Goal: Task Accomplishment & Management: Use online tool/utility

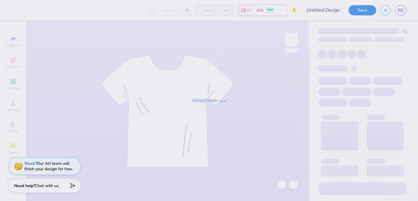
type input "ADPi Parent's Weekend"
type input "12"
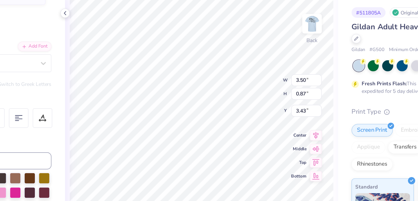
scroll to position [0, 1]
type textarea "[GEOGRAPHIC_DATA]"
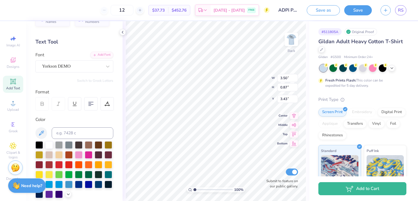
scroll to position [0, 0]
click at [10, 82] on icon at bounding box center [13, 81] width 7 height 7
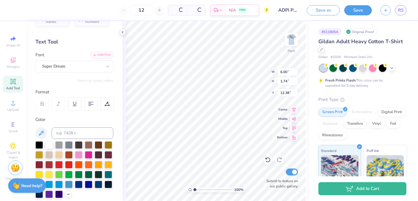
type input "6.00"
type input "1.74"
type input "12.38"
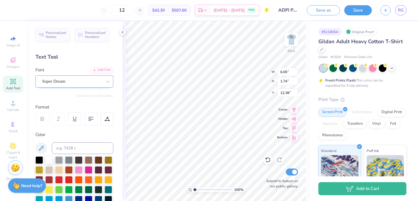
click at [84, 81] on div "Super Dream" at bounding box center [72, 81] width 61 height 9
type input "3.50"
type input "0.87"
type input "3.43"
type input "6.00"
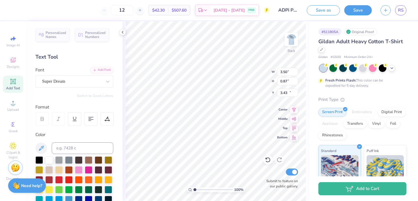
type input "1.74"
type input "12.38"
click at [70, 78] on div "Super Dream" at bounding box center [72, 81] width 61 height 9
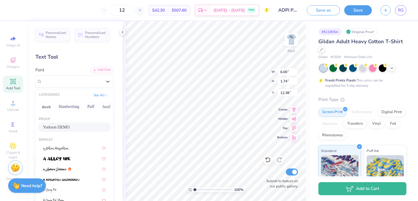
click at [58, 125] on span "Yorkson DEMO" at bounding box center [56, 127] width 27 height 6
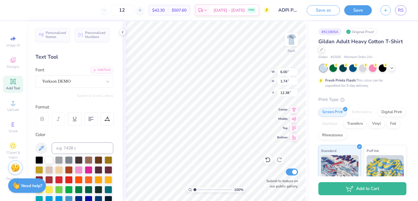
type input "6.60"
type input "2.40"
type input "12.05"
type textarea "The University of"
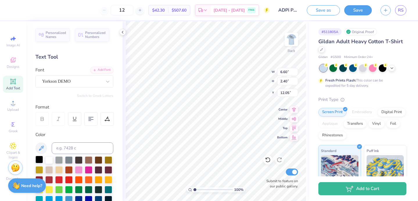
click at [38, 161] on div at bounding box center [39, 160] width 8 height 8
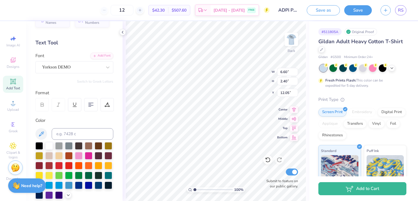
scroll to position [0, 0]
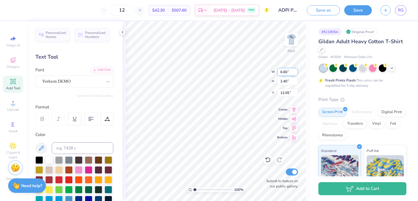
click at [296, 73] on input "6.59" at bounding box center [287, 72] width 21 height 8
click at [296, 73] on input "6.58" at bounding box center [287, 72] width 21 height 8
type input "6.57"
click at [296, 73] on input "6.57" at bounding box center [287, 72] width 21 height 8
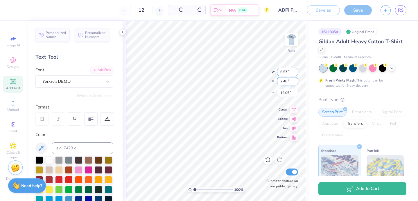
type input "2.41"
click at [295, 74] on input "6.56" at bounding box center [287, 72] width 21 height 8
click at [295, 74] on input "6.55" at bounding box center [287, 72] width 21 height 8
click at [295, 74] on input "6.54" at bounding box center [287, 72] width 21 height 8
click at [295, 74] on input "6.53" at bounding box center [287, 72] width 21 height 8
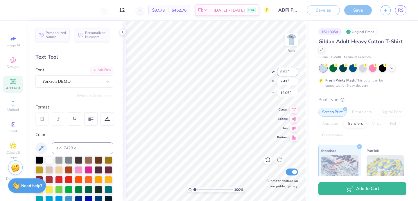
click at [295, 74] on input "6.52" at bounding box center [287, 72] width 21 height 8
click at [295, 74] on input "6.51" at bounding box center [287, 72] width 21 height 8
click at [295, 74] on input "6.5" at bounding box center [287, 72] width 21 height 8
click at [295, 74] on input "6.49" at bounding box center [287, 72] width 21 height 8
click at [295, 74] on input "6.48" at bounding box center [287, 72] width 21 height 8
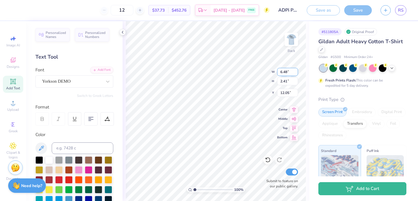
click at [295, 74] on input "6.47" at bounding box center [287, 72] width 21 height 8
click at [295, 74] on input "6.46" at bounding box center [287, 72] width 21 height 8
click at [295, 74] on input "6.45" at bounding box center [287, 72] width 21 height 8
click at [295, 74] on input "6.44" at bounding box center [287, 72] width 21 height 8
click at [295, 74] on input "6.43" at bounding box center [287, 72] width 21 height 8
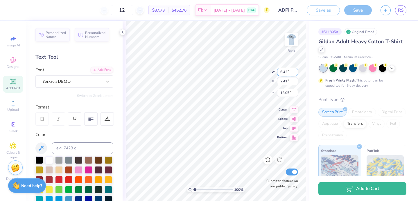
click at [295, 74] on input "6.42" at bounding box center [287, 72] width 21 height 8
click at [295, 74] on input "6.41" at bounding box center [287, 72] width 21 height 8
click at [295, 74] on input "6.4" at bounding box center [287, 72] width 21 height 8
click at [295, 74] on input "6.39" at bounding box center [287, 72] width 21 height 8
click at [295, 74] on input "6.38" at bounding box center [287, 72] width 21 height 8
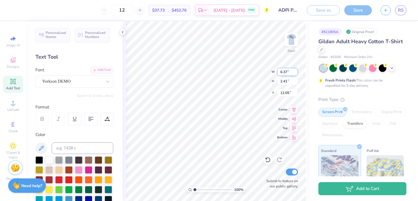
click at [295, 74] on input "6.37" at bounding box center [287, 72] width 21 height 8
click at [295, 74] on input "6.36" at bounding box center [287, 72] width 21 height 8
click at [295, 74] on input "6.35" at bounding box center [287, 72] width 21 height 8
click at [295, 74] on input "6.34" at bounding box center [287, 72] width 21 height 8
type input "3.50"
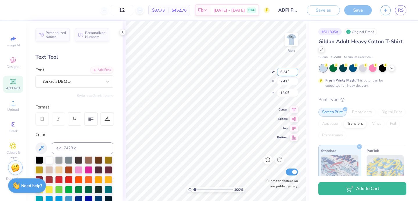
type input "0.87"
type input "3.43"
type input "15.02"
type input "2.41"
type input "12.05"
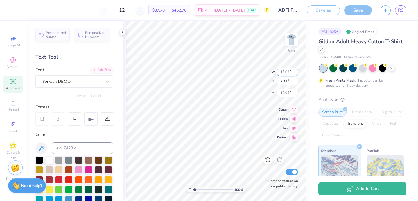
click at [286, 71] on input "15.02" at bounding box center [287, 72] width 21 height 8
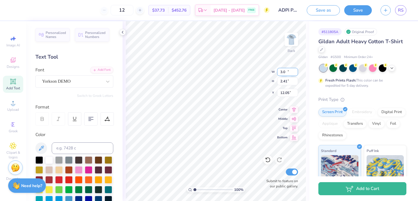
type input "3.00"
type input "0.48"
type input "13.01"
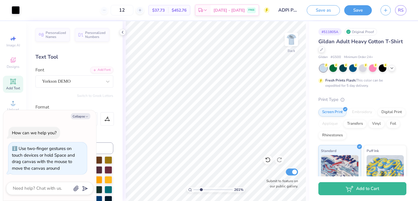
drag, startPoint x: 194, startPoint y: 189, endPoint x: 201, endPoint y: 189, distance: 7.0
type input "2.61"
click at [201, 189] on input "range" at bounding box center [212, 189] width 39 height 5
type textarea "x"
type input "7.68"
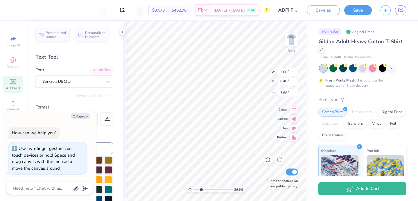
type textarea "x"
type input "3.39"
type textarea "x"
type input "3.50"
type input "0.87"
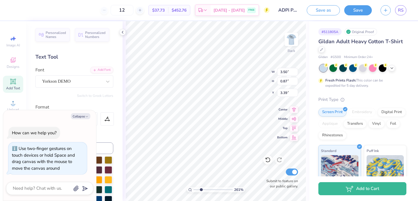
type input "3.99"
type textarea "x"
type input "3.87"
type textarea "x"
type input "3.00"
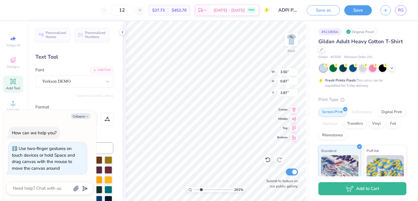
type input "0.48"
type input "3.39"
click at [285, 71] on input "3.00" at bounding box center [287, 72] width 21 height 8
type input "2.5"
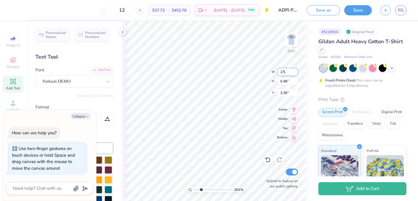
type textarea "x"
type input "2.50"
type input "0.40"
type input "3.43"
type textarea "x"
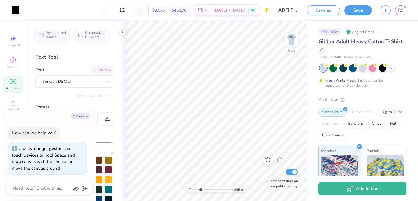
type input "2.5"
click at [201, 189] on input "range" at bounding box center [212, 189] width 39 height 5
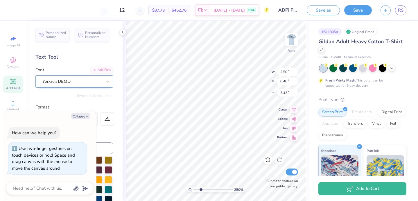
type textarea "x"
type input "3.47"
click at [69, 80] on div "Yorkson DEMO" at bounding box center [72, 81] width 61 height 9
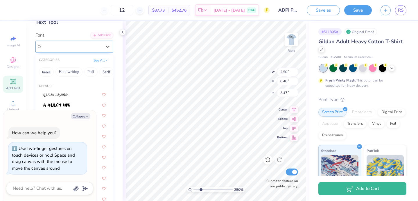
scroll to position [17, 0]
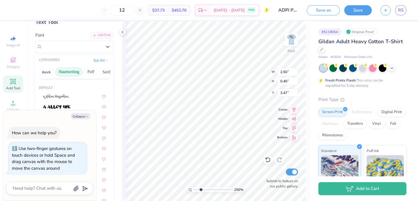
click at [62, 71] on button "Handwriting" at bounding box center [68, 71] width 27 height 9
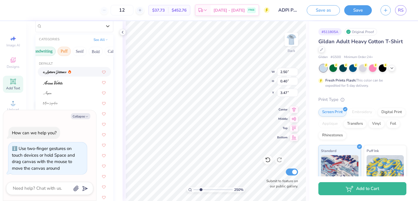
scroll to position [0, 28]
click at [80, 50] on button "Serif" at bounding box center [78, 51] width 14 height 9
click at [62, 76] on div at bounding box center [74, 72] width 73 height 10
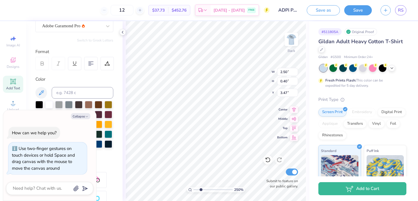
type textarea "x"
type input "2.56"
type input "0.36"
type input "3.49"
click at [81, 26] on div "Adobe Garamond Pro" at bounding box center [72, 25] width 61 height 9
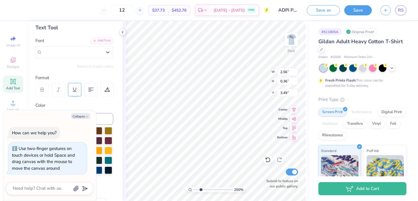
scroll to position [21, 0]
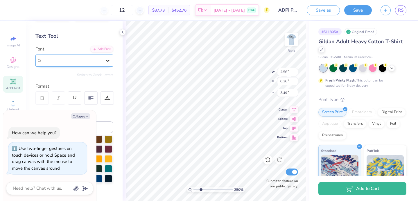
click at [107, 62] on icon at bounding box center [108, 61] width 6 height 6
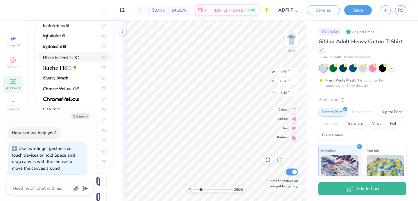
scroll to position [9, 0]
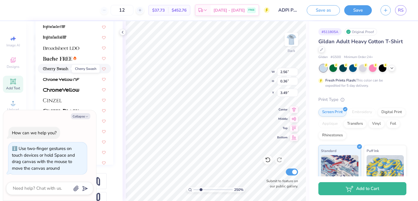
click at [67, 69] on img at bounding box center [55, 69] width 25 height 4
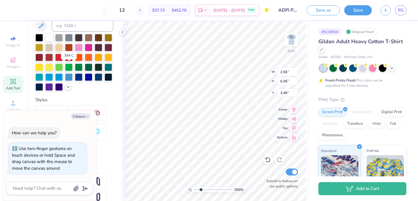
type textarea "x"
type input "3.09"
type textarea "x"
click at [285, 73] on input "3.09" at bounding box center [287, 72] width 21 height 8
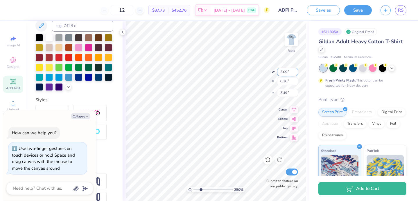
click at [285, 73] on input "3.09" at bounding box center [287, 72] width 21 height 8
type input "2.2"
type textarea "x"
type input "2.20"
type input "0.26"
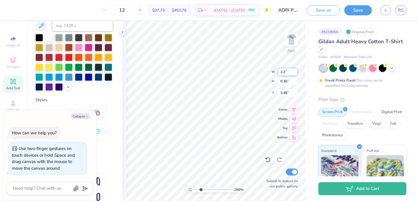
type input "3.54"
type textarea "x"
type input "3.48"
type textarea "x"
type input "2.15"
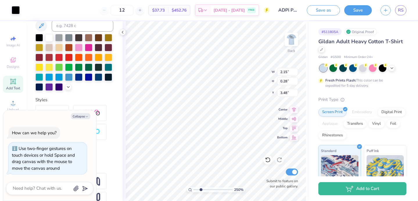
type input "0.28"
type input "3.00"
click at [296, 71] on input "2.16" at bounding box center [287, 72] width 21 height 8
click at [296, 71] on input "2.17" at bounding box center [287, 72] width 21 height 8
click at [296, 71] on input "2.18" at bounding box center [287, 72] width 21 height 8
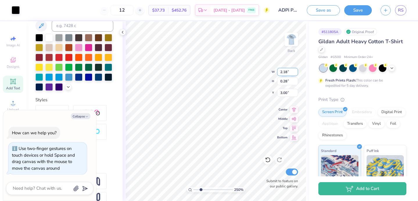
click at [296, 71] on input "2.19" at bounding box center [287, 72] width 21 height 8
click at [296, 71] on input "2.2" at bounding box center [287, 72] width 21 height 8
click at [296, 71] on input "2.21" at bounding box center [287, 72] width 21 height 8
type input "2.22"
click at [296, 71] on input "2.22" at bounding box center [287, 72] width 21 height 8
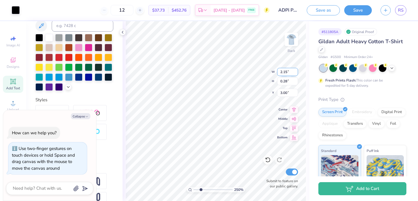
type textarea "x"
click at [295, 71] on input "2.16" at bounding box center [287, 72] width 21 height 8
click at [295, 71] on input "2.17" at bounding box center [287, 72] width 21 height 8
click at [295, 71] on input "2.18" at bounding box center [287, 72] width 21 height 8
click at [295, 71] on input "2.19" at bounding box center [287, 72] width 21 height 8
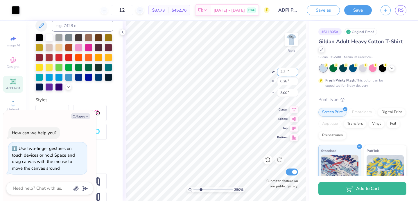
click at [295, 71] on input "2.2" at bounding box center [287, 72] width 21 height 8
click at [295, 71] on input "2.21" at bounding box center [287, 72] width 21 height 8
click at [295, 71] on input "2.22" at bounding box center [287, 72] width 21 height 8
click at [295, 71] on input "2.23" at bounding box center [287, 72] width 21 height 8
click at [295, 71] on input "2.24" at bounding box center [287, 72] width 21 height 8
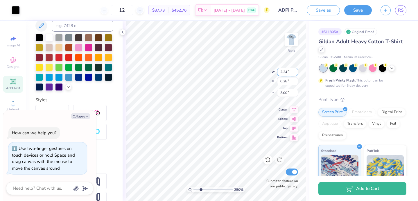
click at [295, 71] on input "2.25" at bounding box center [287, 72] width 21 height 8
click at [295, 71] on input "2.26" at bounding box center [287, 72] width 21 height 8
click at [295, 71] on input "2.27" at bounding box center [287, 72] width 21 height 8
click at [295, 71] on input "2.28" at bounding box center [287, 72] width 21 height 8
click at [295, 71] on input "2.29" at bounding box center [287, 72] width 21 height 8
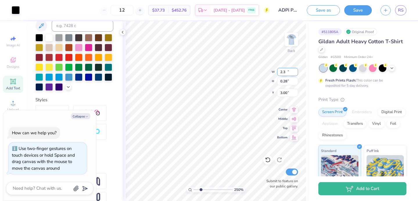
click at [295, 71] on input "2.3" at bounding box center [287, 72] width 21 height 8
click at [295, 71] on input "2.31" at bounding box center [287, 72] width 21 height 8
click at [295, 71] on input "2.32" at bounding box center [287, 72] width 21 height 8
click at [295, 71] on input "2.33" at bounding box center [287, 72] width 21 height 8
click at [295, 71] on input "2.34" at bounding box center [287, 72] width 21 height 8
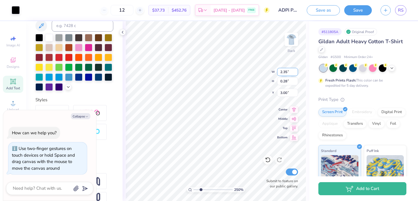
click at [295, 71] on input "2.35" at bounding box center [287, 72] width 21 height 8
click at [295, 71] on input "2.36" at bounding box center [287, 72] width 21 height 8
click at [295, 71] on input "2.37" at bounding box center [287, 72] width 21 height 8
click at [295, 71] on input "2.38" at bounding box center [287, 72] width 21 height 8
click at [295, 71] on input "2.39" at bounding box center [287, 72] width 21 height 8
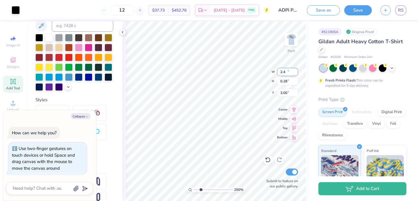
click at [295, 71] on input "2.4" at bounding box center [287, 72] width 21 height 8
type input "2.41"
click at [295, 71] on input "2.41" at bounding box center [287, 72] width 21 height 8
type textarea "x"
click at [285, 72] on input "2.15" at bounding box center [287, 72] width 21 height 8
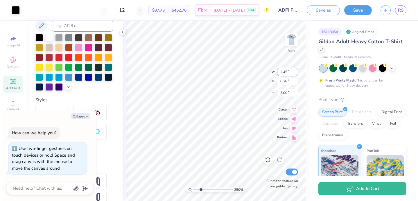
type input "2.45"
type textarea "x"
type input "0.32"
type input "2.98"
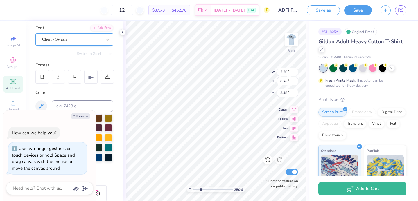
scroll to position [38, 0]
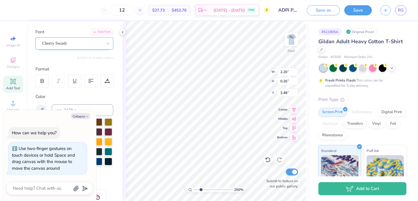
click at [85, 42] on div "Cherry Swash" at bounding box center [72, 43] width 61 height 9
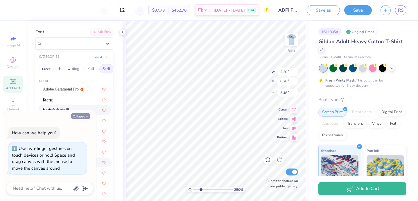
click at [83, 116] on button "Collapse" at bounding box center [80, 116] width 19 height 6
type textarea "x"
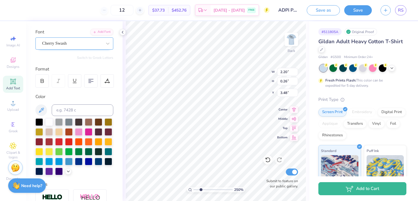
click at [70, 40] on div "Cherry Swash" at bounding box center [72, 43] width 61 height 9
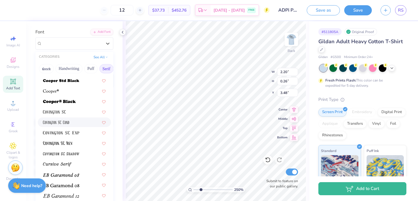
scroll to position [0, 0]
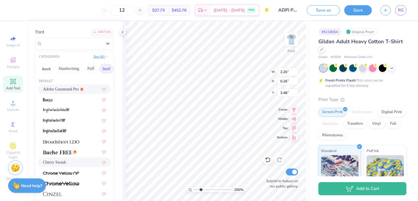
click at [100, 55] on button "See All" at bounding box center [101, 57] width 18 height 6
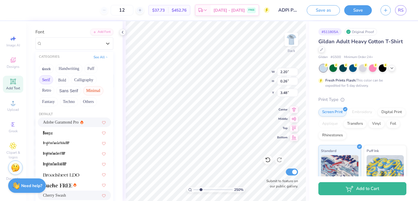
click at [96, 88] on button "Minimal" at bounding box center [93, 90] width 20 height 9
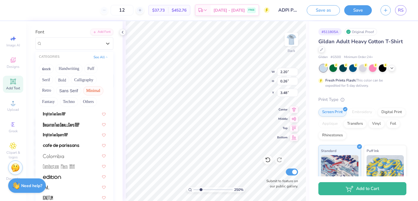
scroll to position [42, 0]
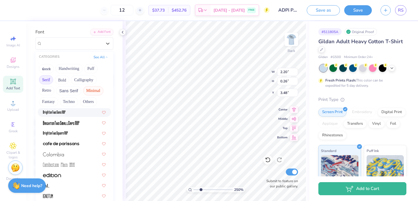
click at [48, 81] on button "Serif" at bounding box center [46, 79] width 14 height 9
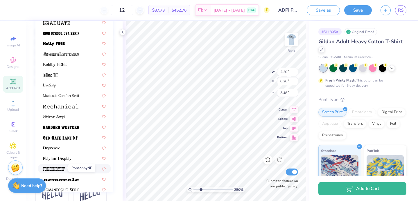
scroll to position [520, 0]
